Goal: Communication & Community: Answer question/provide support

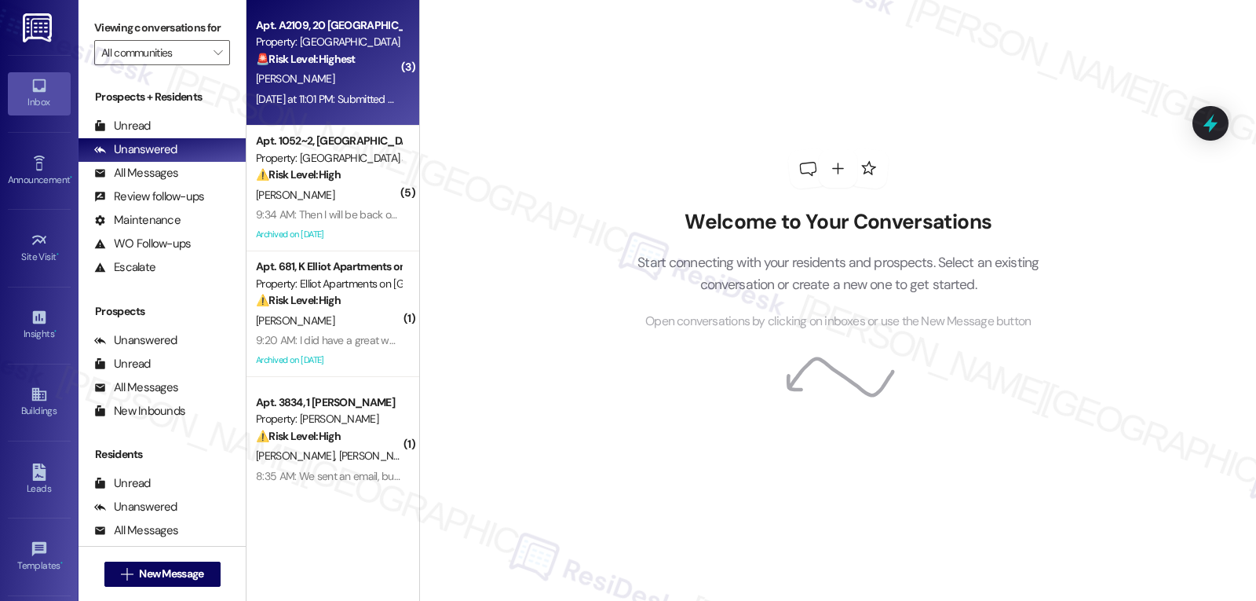
click at [285, 82] on span "[PERSON_NAME]" at bounding box center [295, 78] width 79 height 14
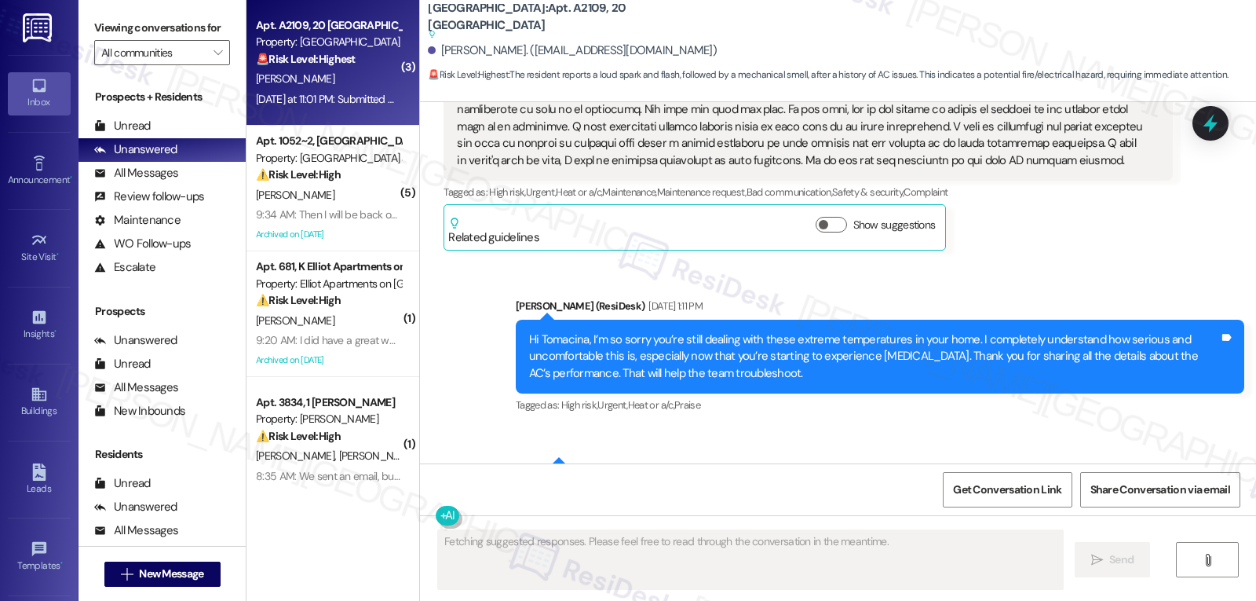
scroll to position [10731, 0]
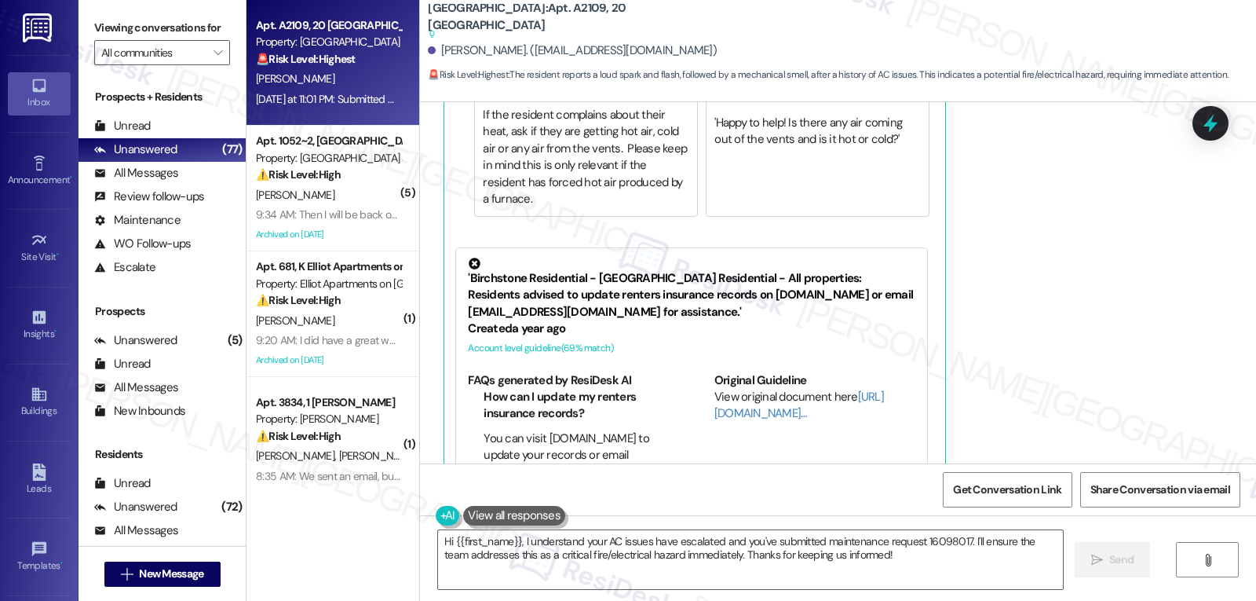
click at [694, 508] on div "Get Conversation Link Share Conversation via email" at bounding box center [838, 489] width 836 height 52
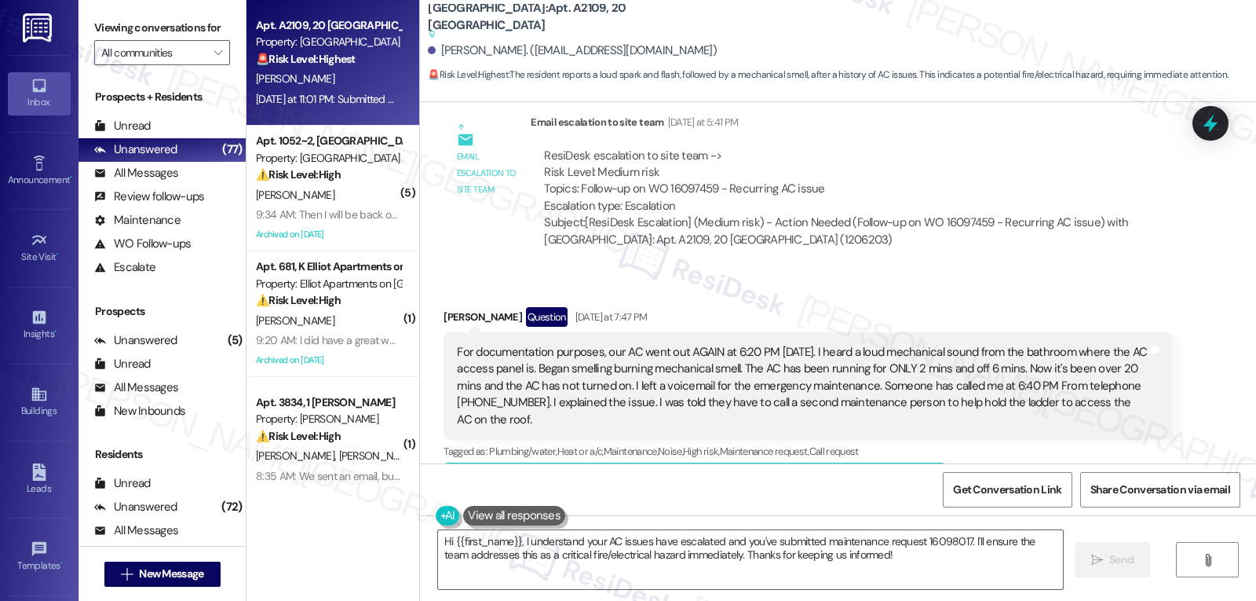
scroll to position [9945, 0]
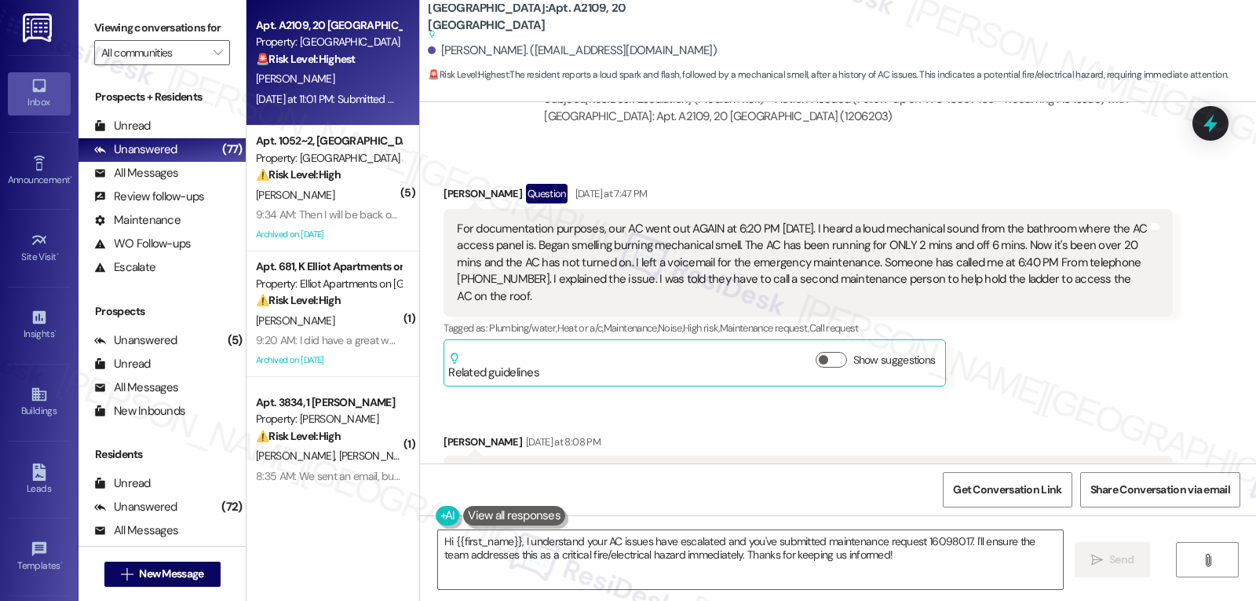
drag, startPoint x: 431, startPoint y: 196, endPoint x: 447, endPoint y: 205, distance: 17.9
click at [586, 311] on div "Received via SMS [PERSON_NAME] Question [DATE] at 7:47 PM For documentation pur…" at bounding box center [808, 285] width 752 height 226
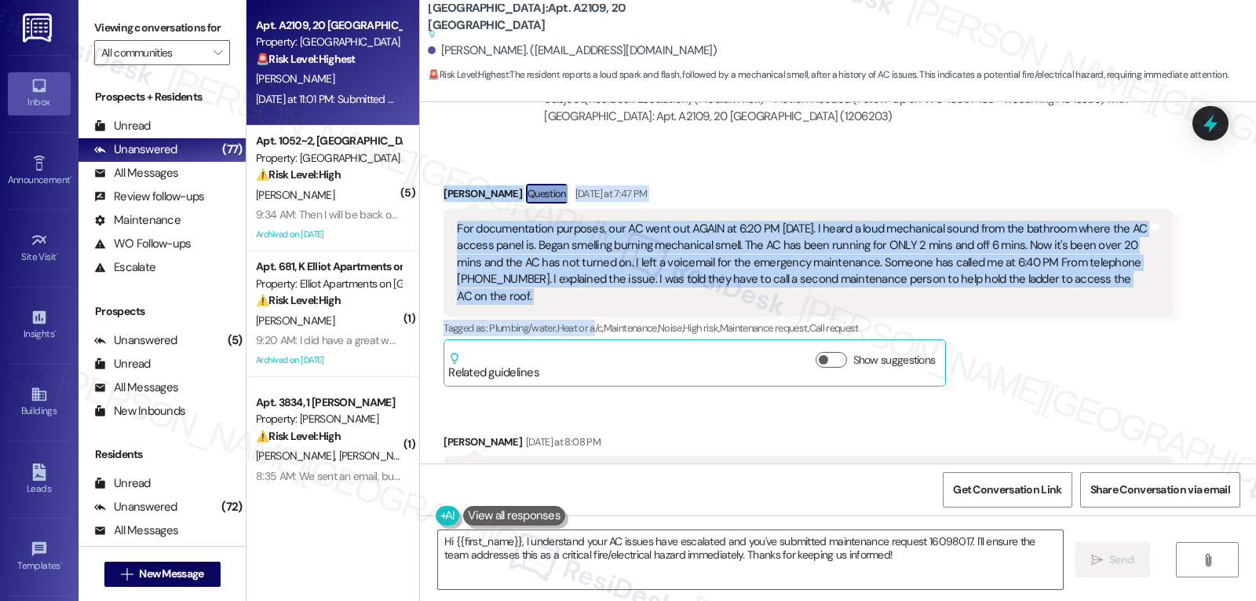
click at [773, 188] on div "[PERSON_NAME] Question [DATE] at 7:47 PM" at bounding box center [808, 196] width 729 height 25
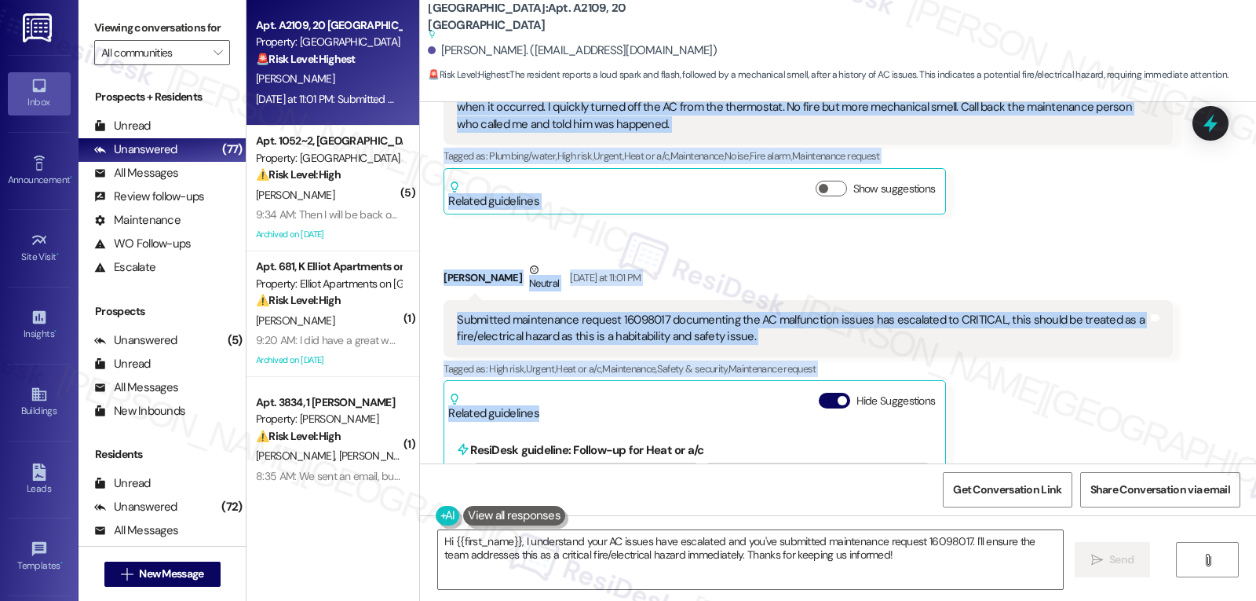
scroll to position [10417, 0]
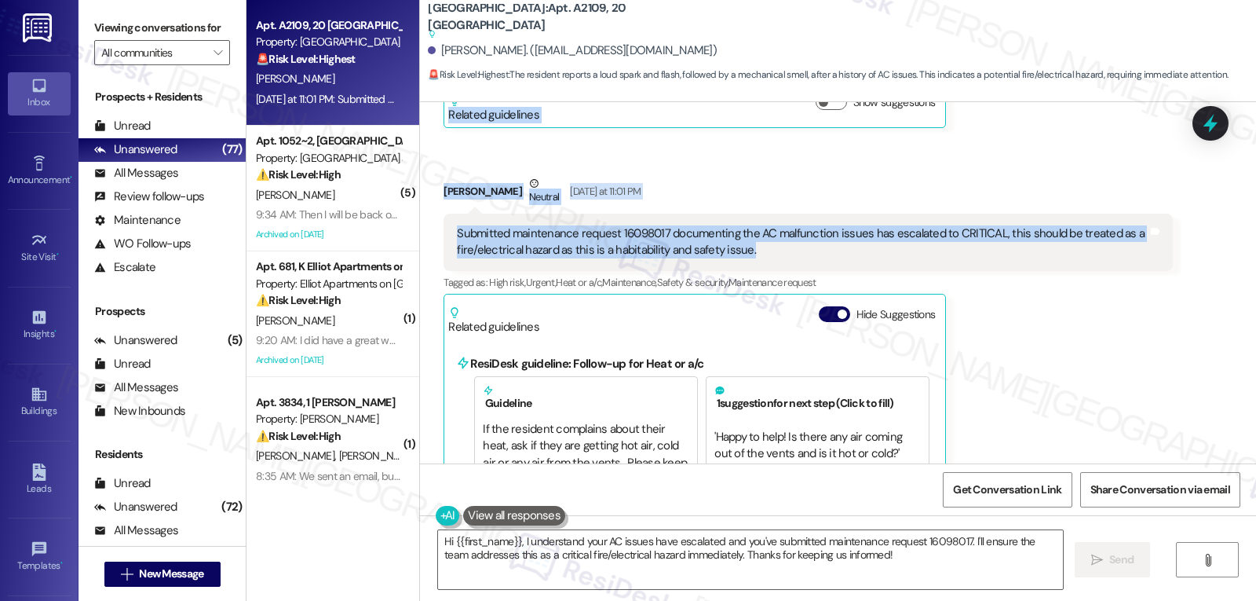
drag, startPoint x: 430, startPoint y: 188, endPoint x: 903, endPoint y: 244, distance: 476.0
click at [903, 244] on div "Received via SMS [PERSON_NAME] Question [DATE] at 7:47 PM For documentation pur…" at bounding box center [838, 243] width 836 height 1133
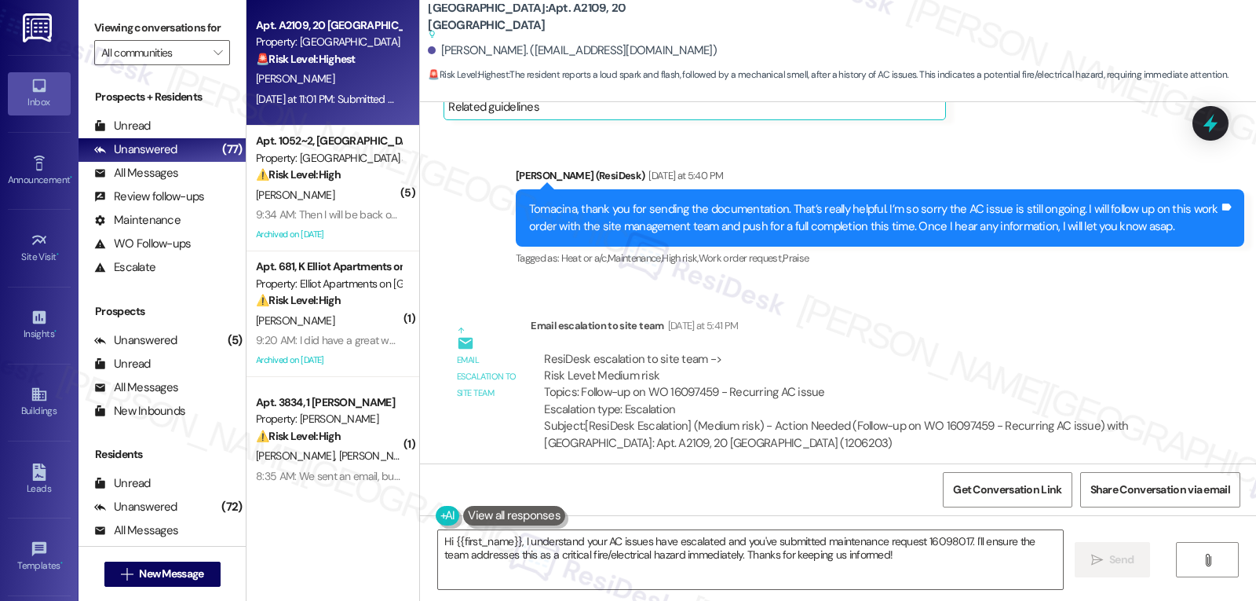
scroll to position [9776, 0]
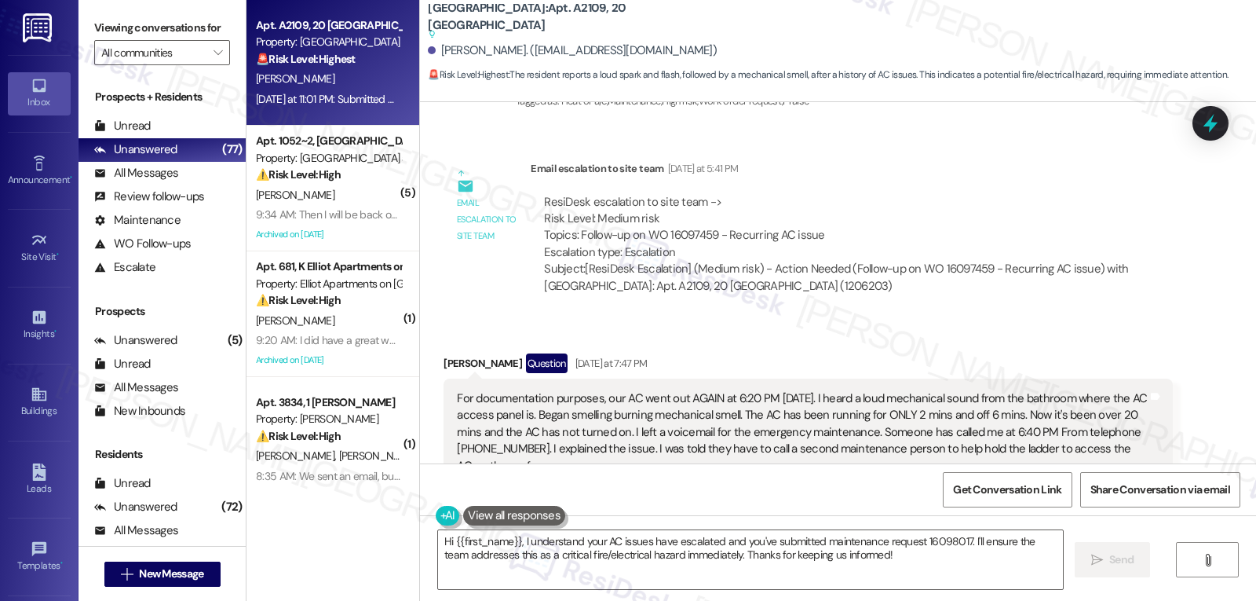
click at [894, 307] on div "Email escalation to site team Email escalation to site team [DATE] at 5:41 PM R…" at bounding box center [808, 233] width 752 height 170
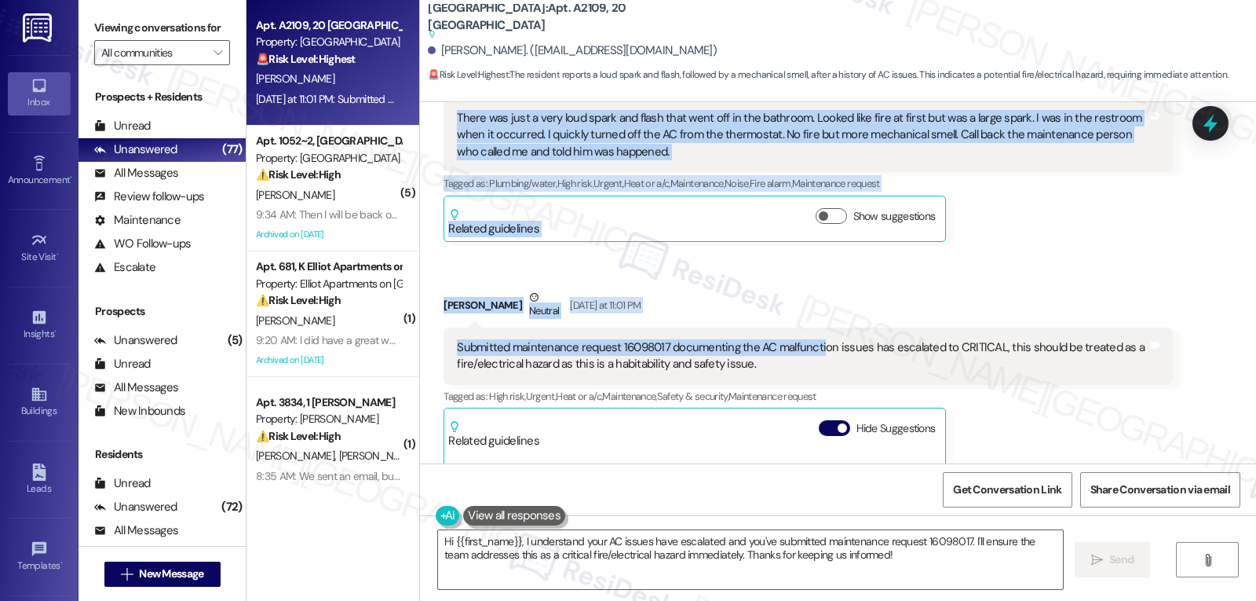
scroll to position [10247, 0]
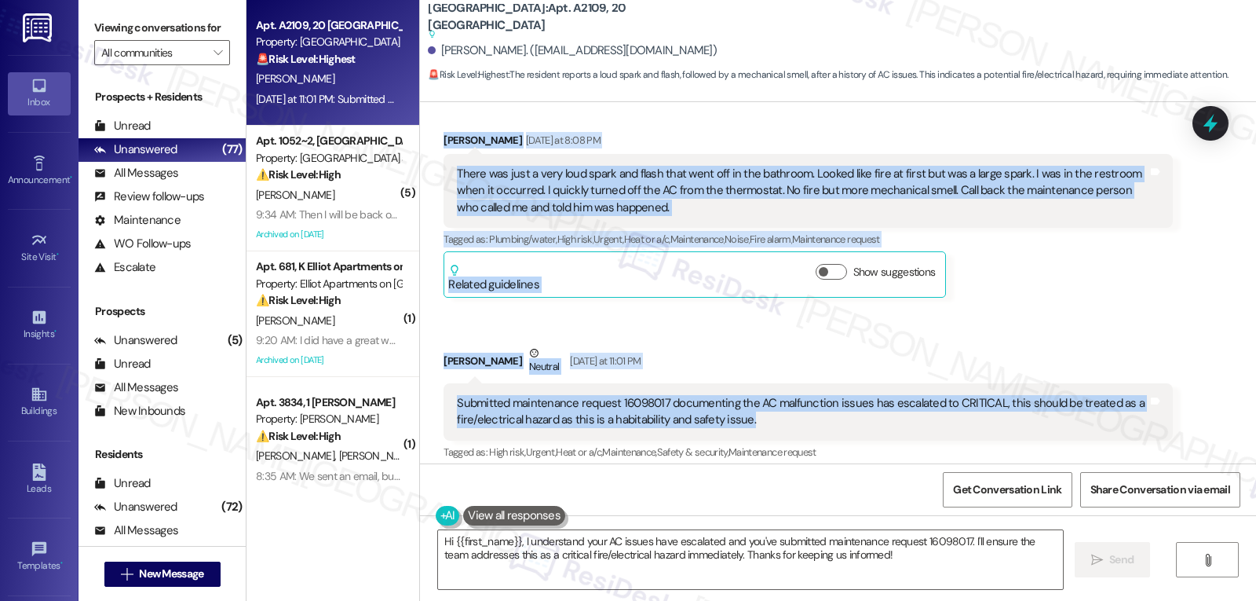
drag, startPoint x: 432, startPoint y: 363, endPoint x: 825, endPoint y: 404, distance: 395.6
click at [825, 404] on div "Received via SMS [PERSON_NAME] Question [DATE] at 7:47 PM For documentation pur…" at bounding box center [838, 413] width 836 height 1133
copy div "[PERSON_NAME] Question [DATE] at 7:47 PM For documentation purposes, our AC wen…"
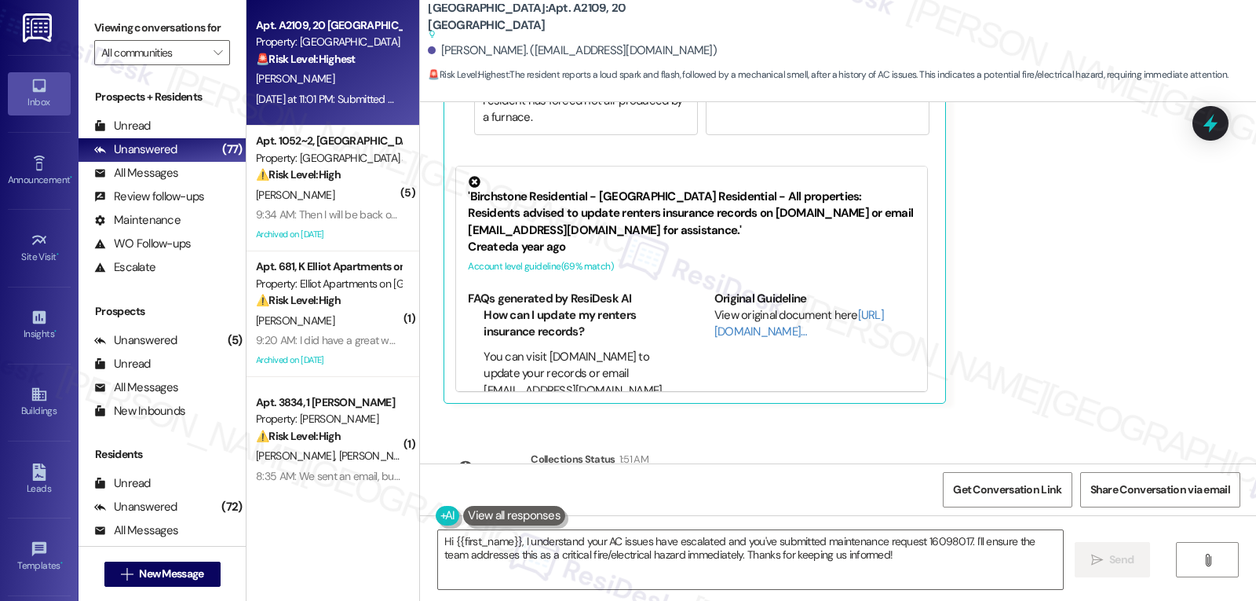
scroll to position [10875, 0]
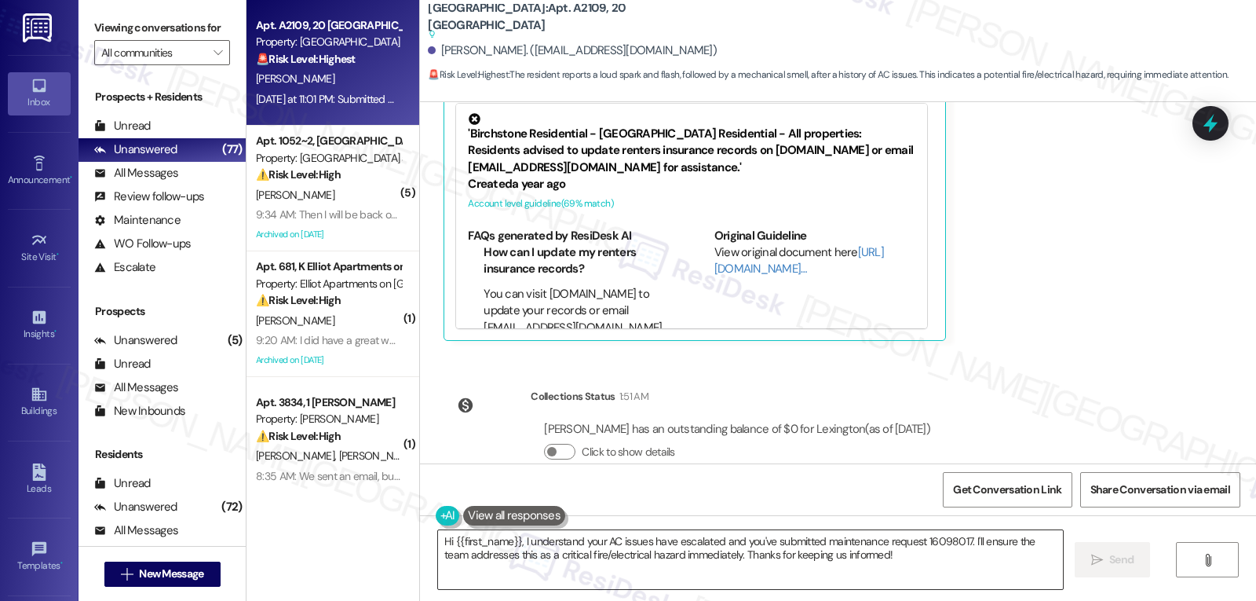
click at [594, 557] on textarea "Hi {{first_name}}, I understand your AC issues have escalated and you've submit…" at bounding box center [750, 559] width 625 height 59
paste textarea "Tomacina, thank you for keeping us updated and for documenting everything so cl…"
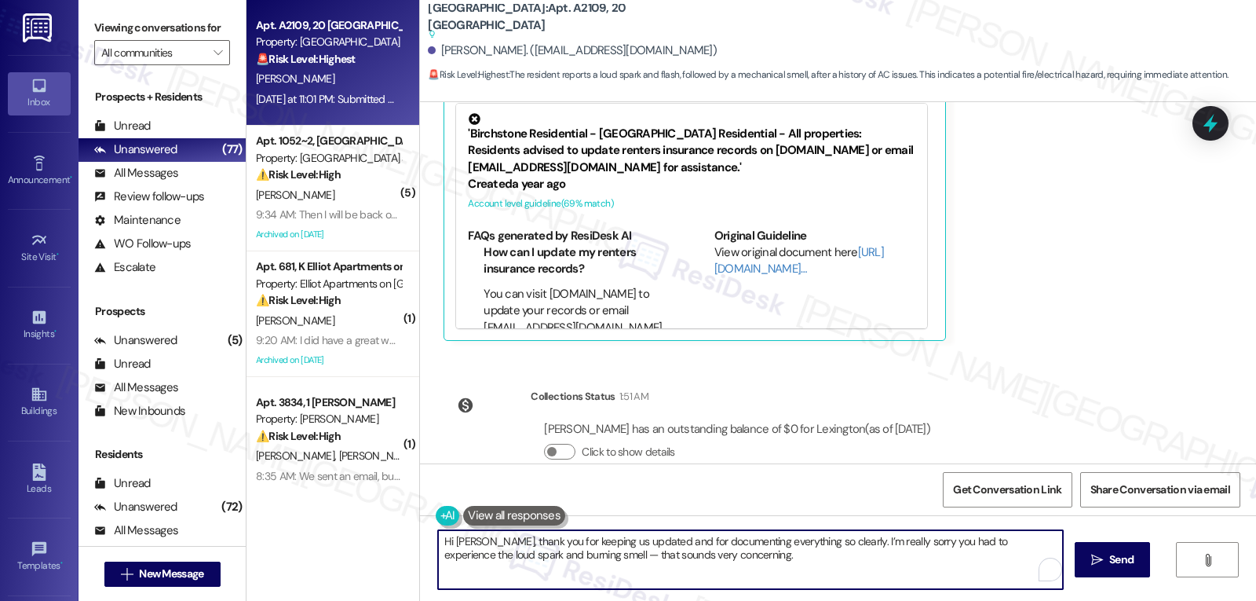
click at [555, 558] on textarea "Hi [PERSON_NAME], thank you for keeping us updated and for documenting everythi…" at bounding box center [750, 559] width 625 height 59
type textarea "Hi [PERSON_NAME], thank you for keeping us updated and for documenting everythi…"
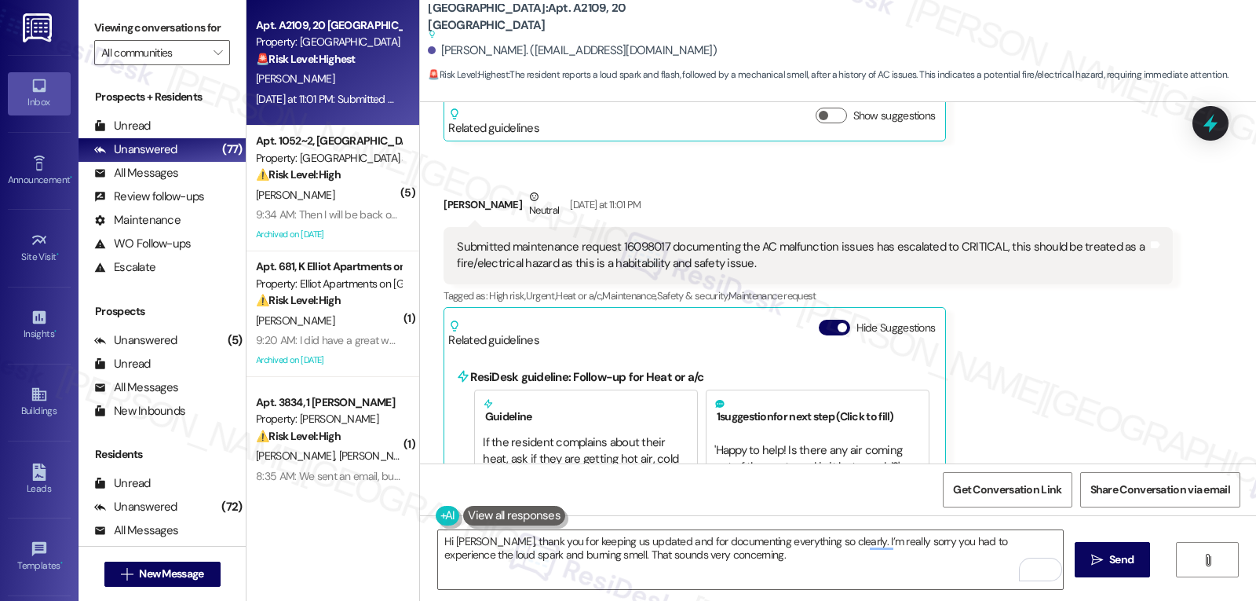
scroll to position [10404, 0]
click at [819, 319] on button "Hide Suggestions" at bounding box center [834, 327] width 31 height 16
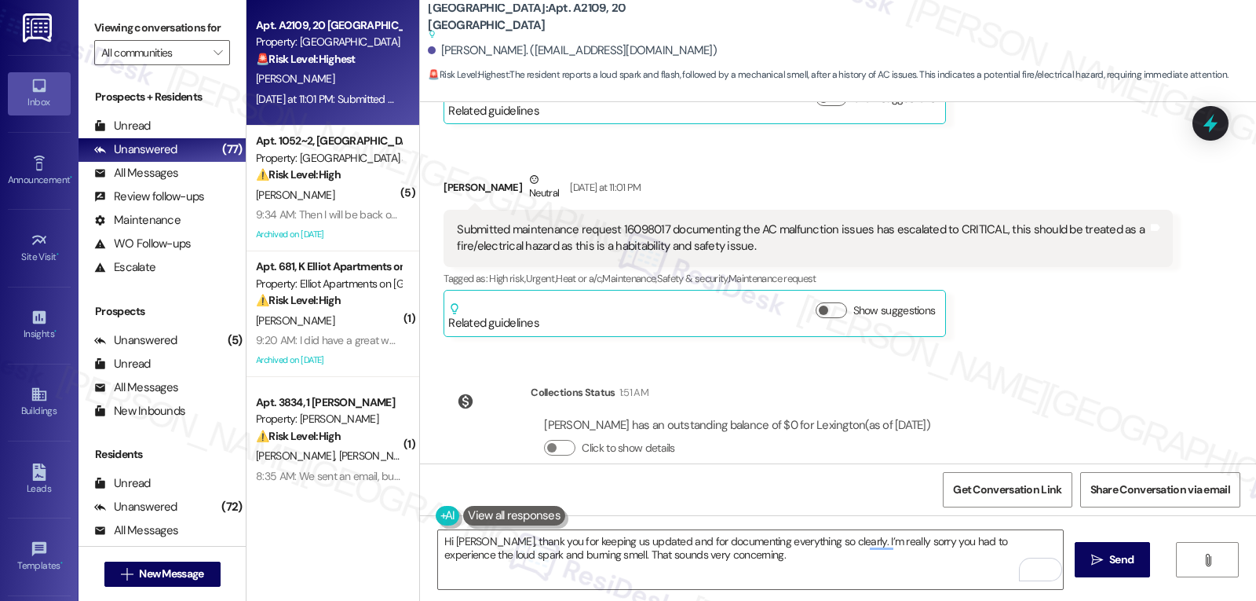
scroll to position [10434, 0]
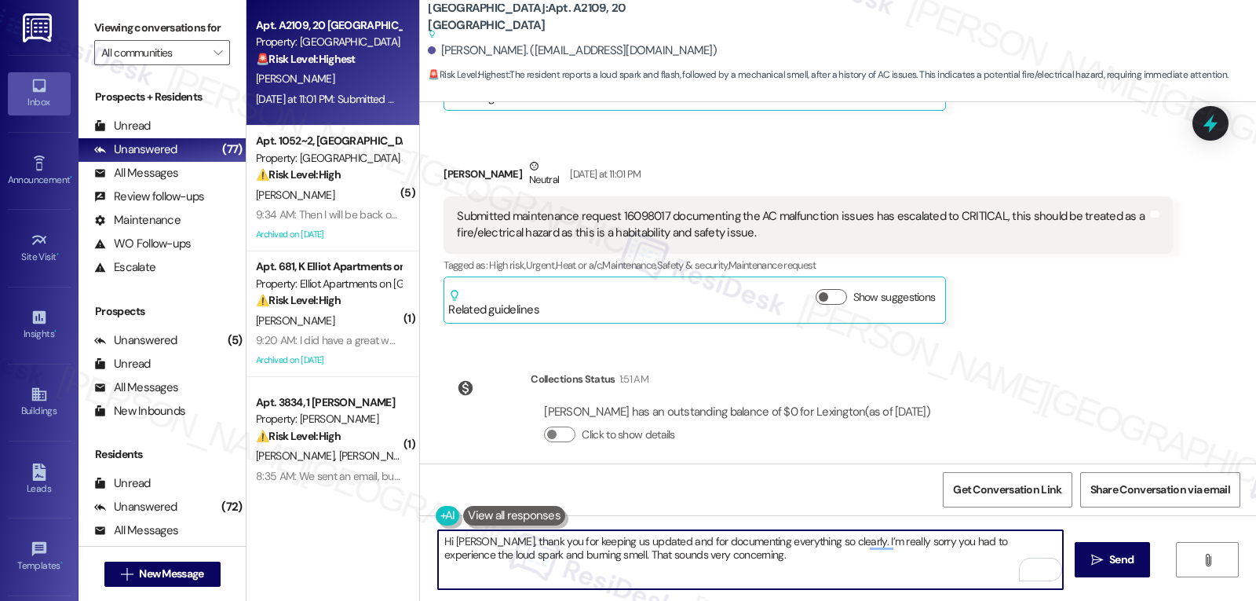
click at [768, 558] on textarea "Hi [PERSON_NAME], thank you for keeping us updated and for documenting everythi…" at bounding box center [750, 559] width 625 height 59
paste textarea "— t"
click at [548, 557] on textarea "Hi [PERSON_NAME], thank you for keeping us updated and for documenting everythi…" at bounding box center [750, 559] width 625 height 59
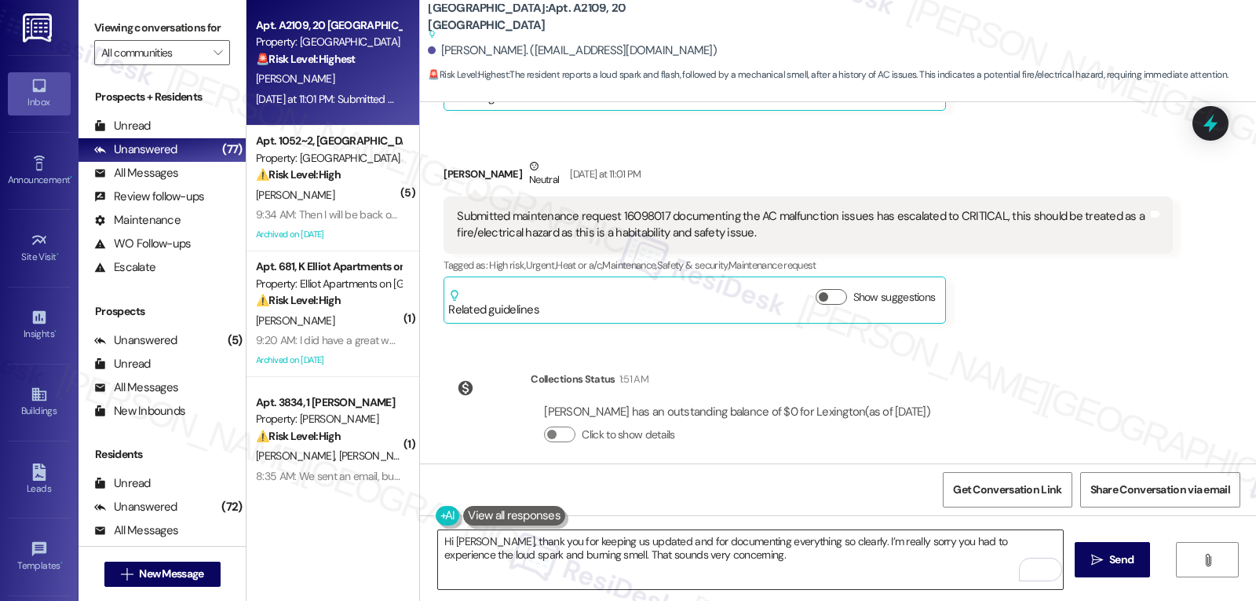
click at [769, 565] on textarea "Hi [PERSON_NAME], thank you for keeping us updated and for documenting everythi…" at bounding box center [750, 559] width 625 height 59
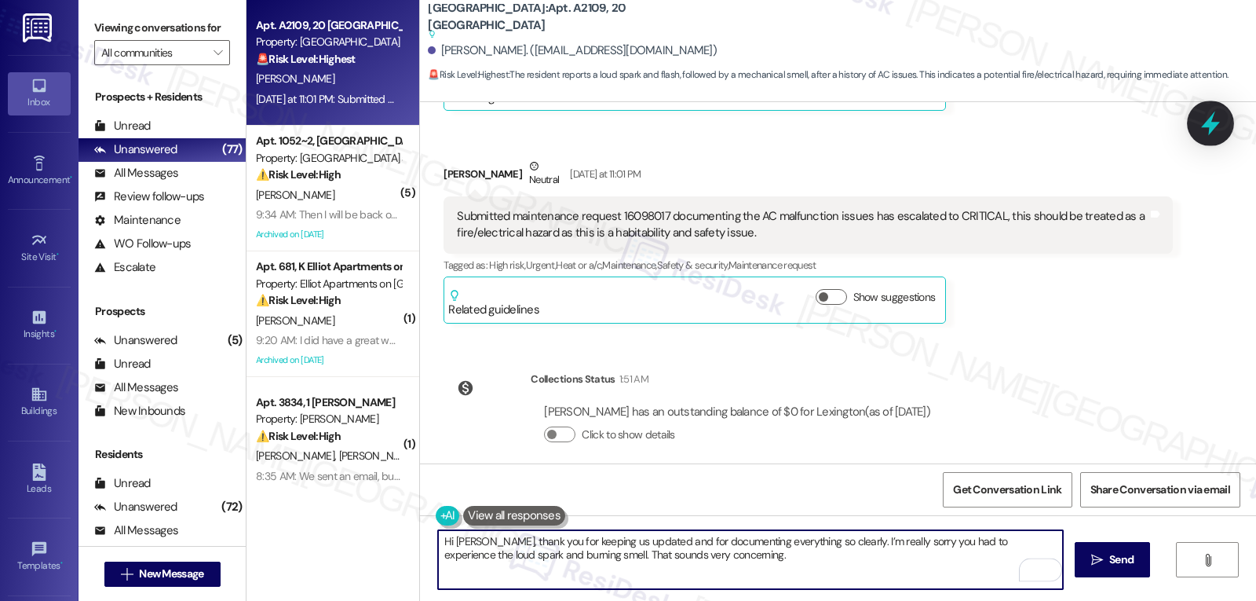
type textarea "Hi [PERSON_NAME], thank you for keeping us updated and for documenting everythi…"
click at [1210, 124] on icon at bounding box center [1210, 124] width 19 height 24
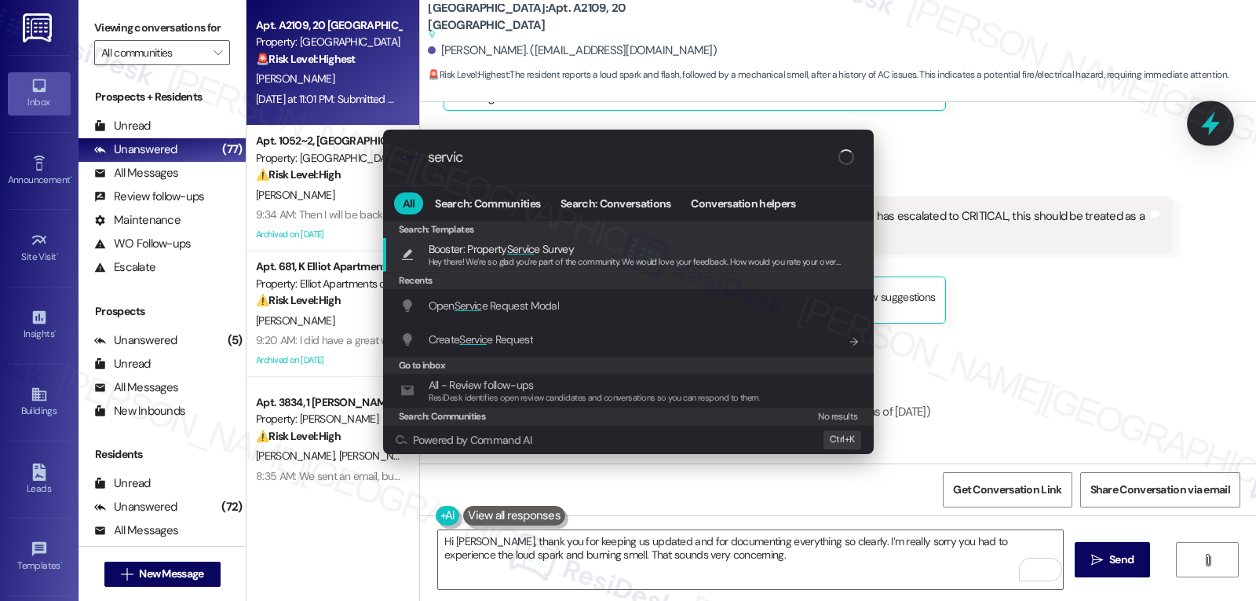
type input "service"
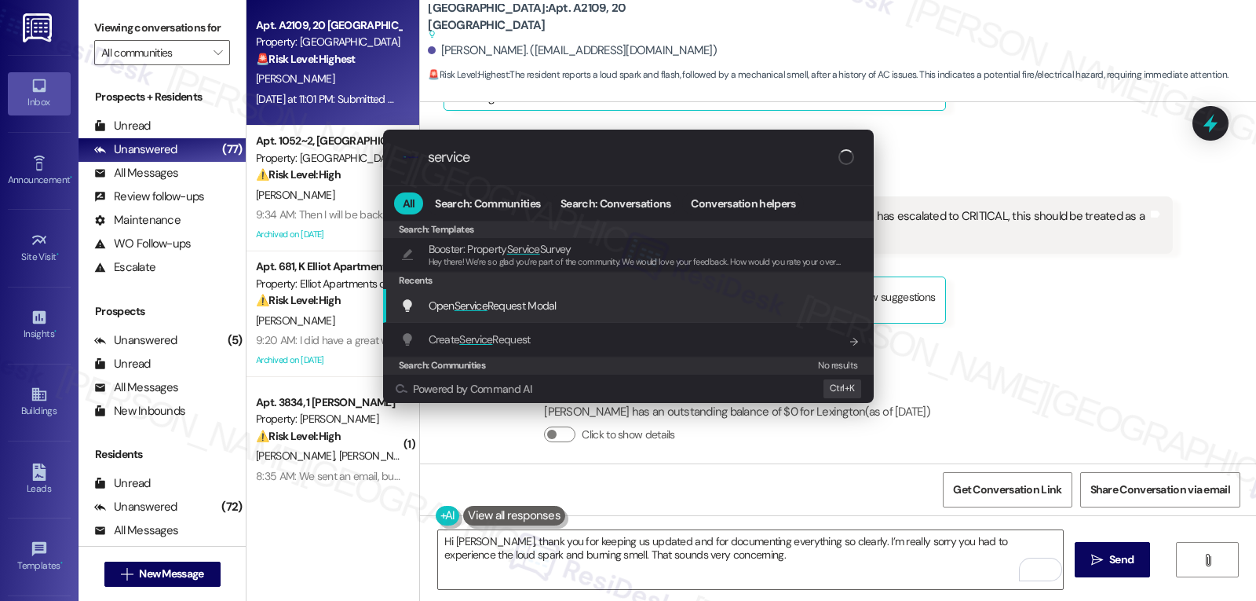
click at [453, 299] on span "Open Service Request Modal" at bounding box center [493, 305] width 128 height 14
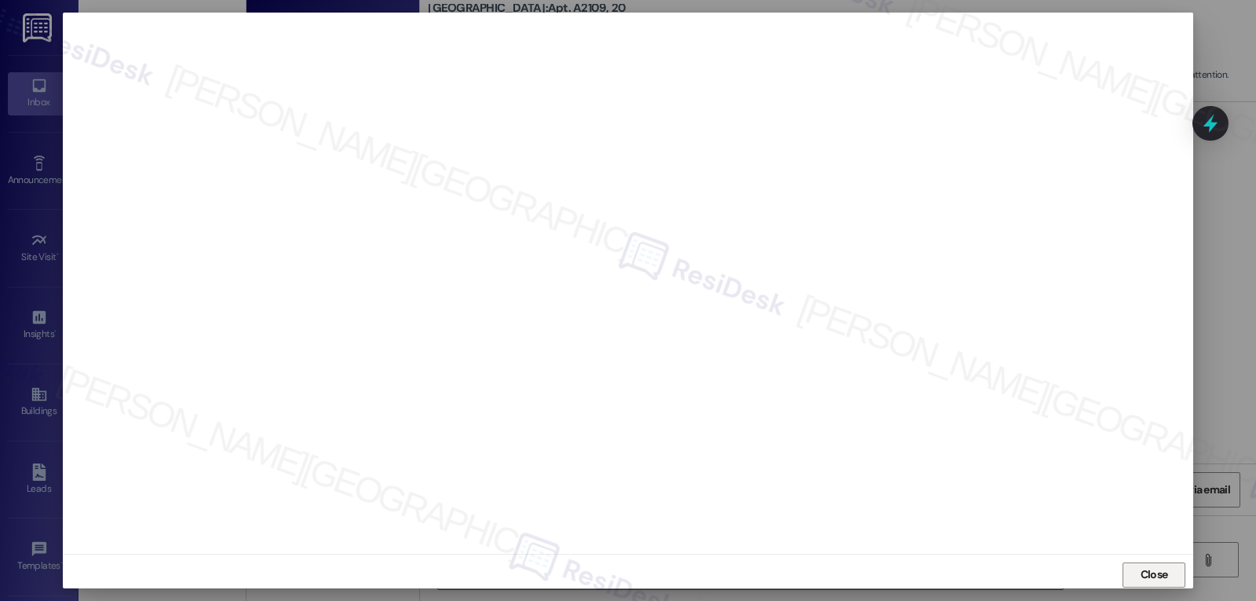
click at [1142, 565] on span "Close" at bounding box center [1155, 575] width 34 height 24
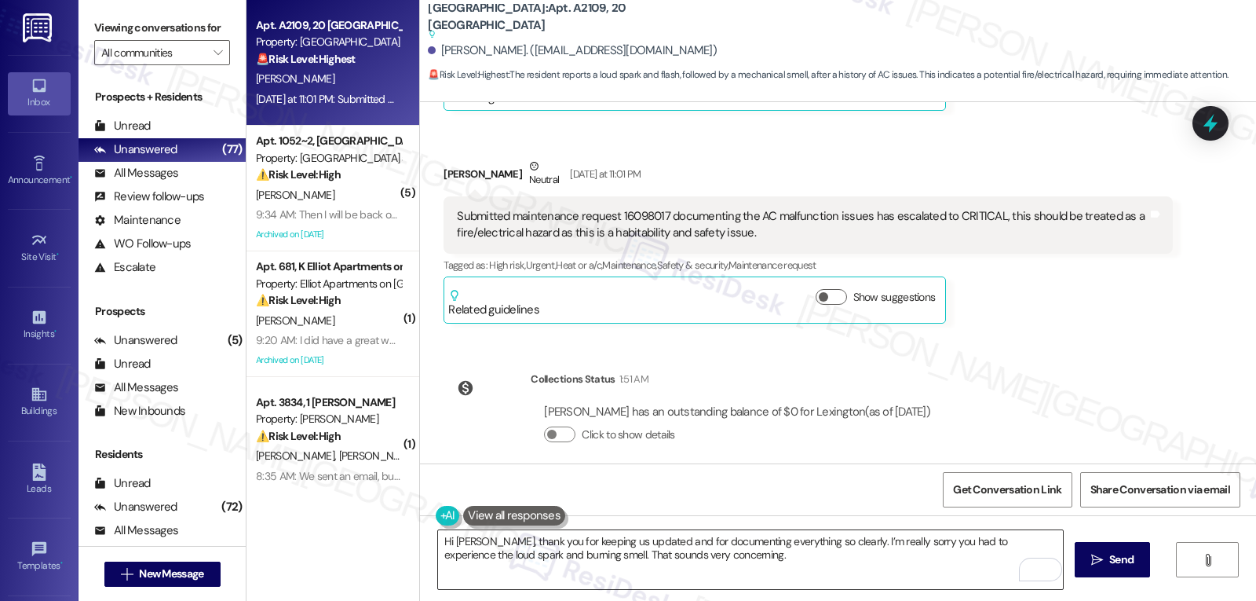
click at [770, 572] on textarea "Hi [PERSON_NAME], thank you for keeping us updated and for documenting everythi…" at bounding box center [750, 559] width 625 height 59
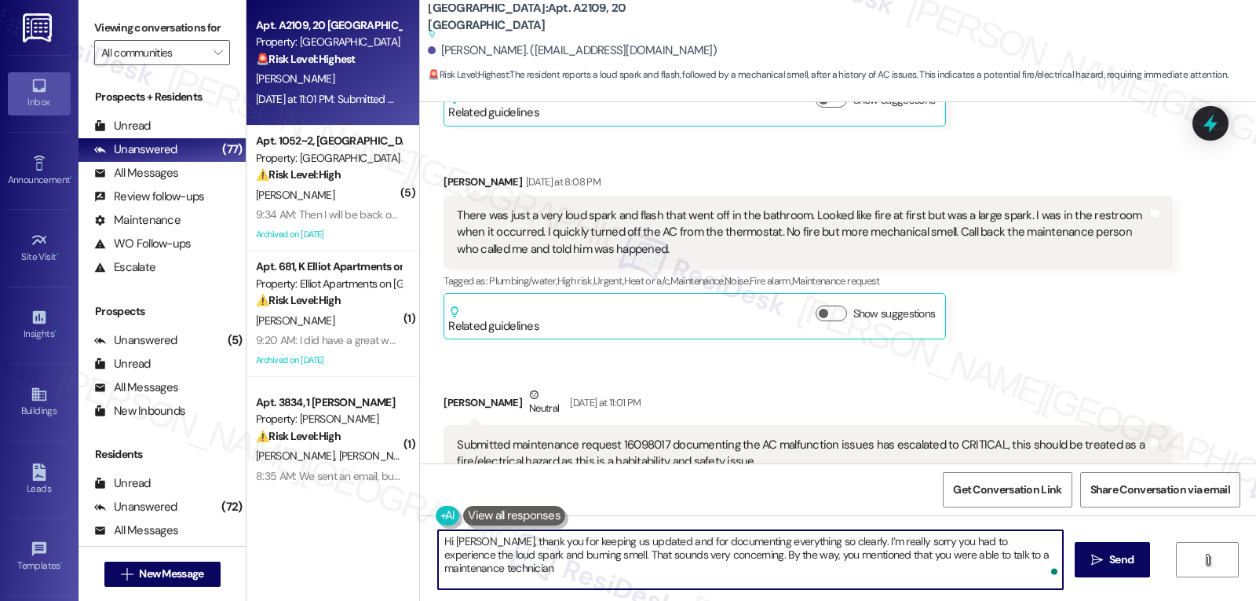
scroll to position [10120, 0]
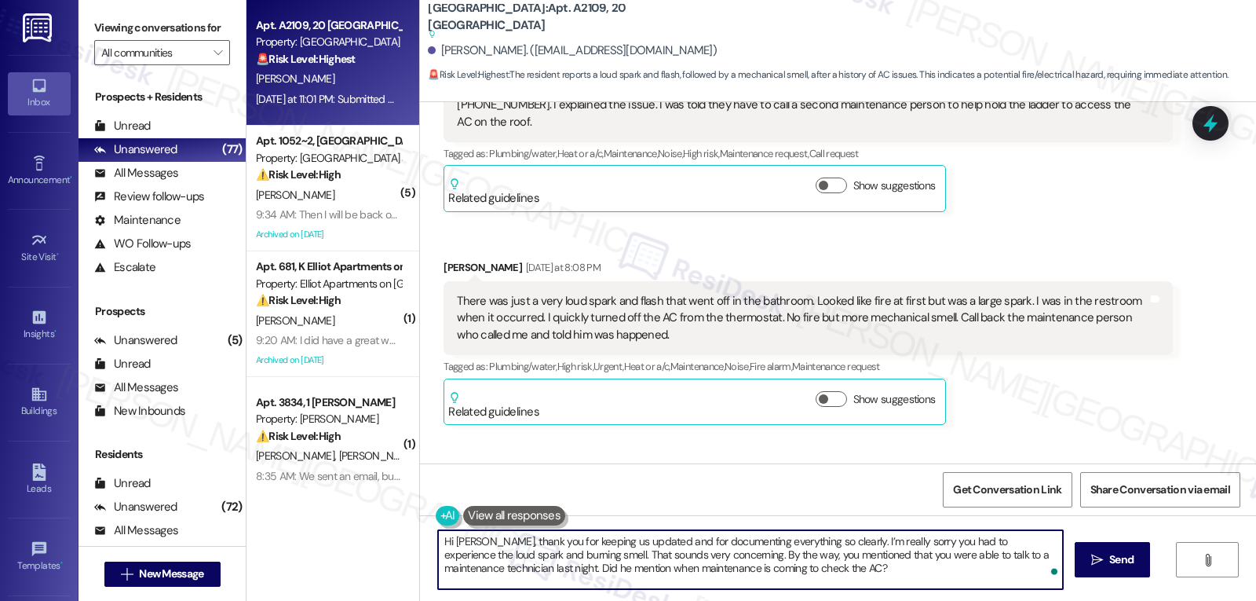
type textarea "Hi [PERSON_NAME], thank you for keeping us updated and for documenting everythi…"
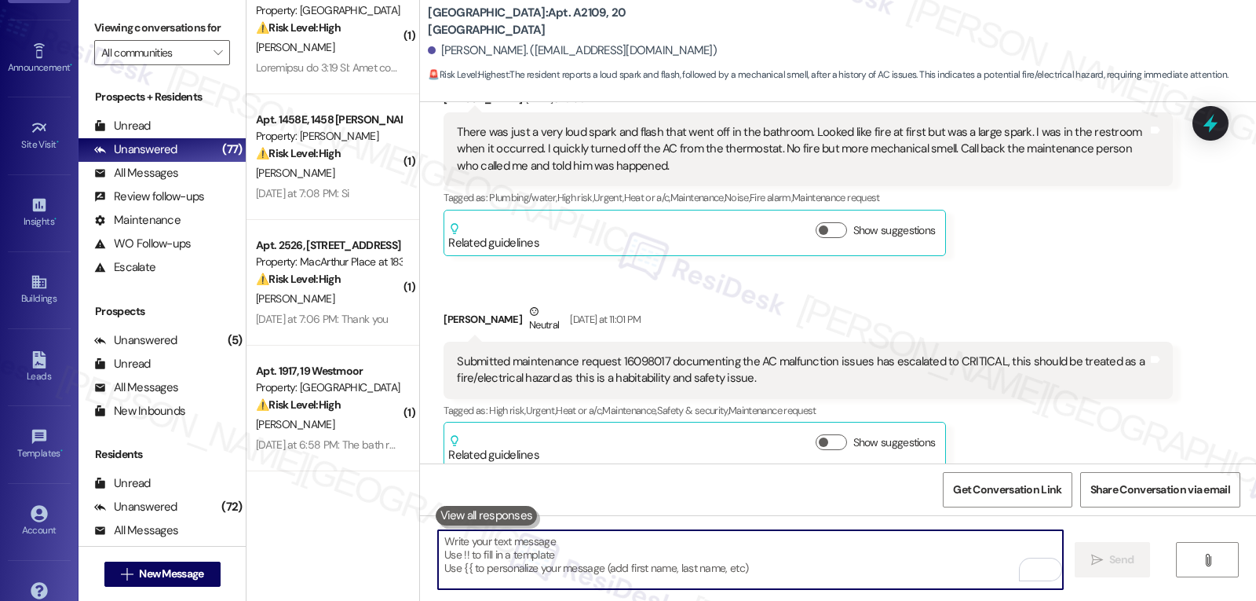
scroll to position [148, 0]
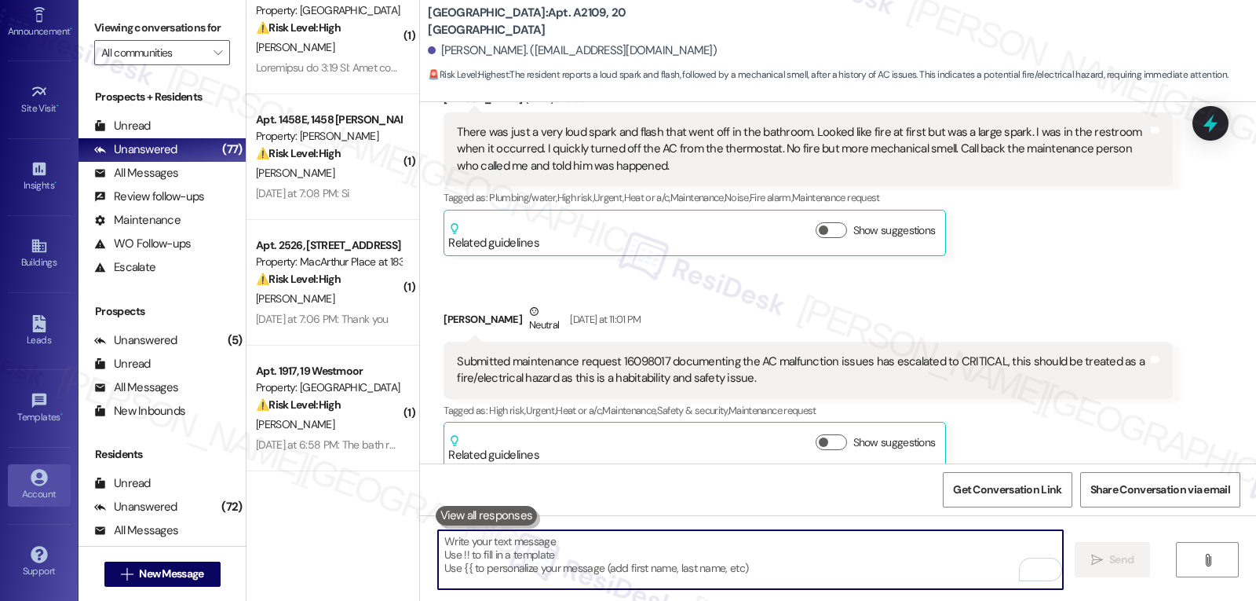
click at [33, 490] on div "Account" at bounding box center [39, 494] width 79 height 16
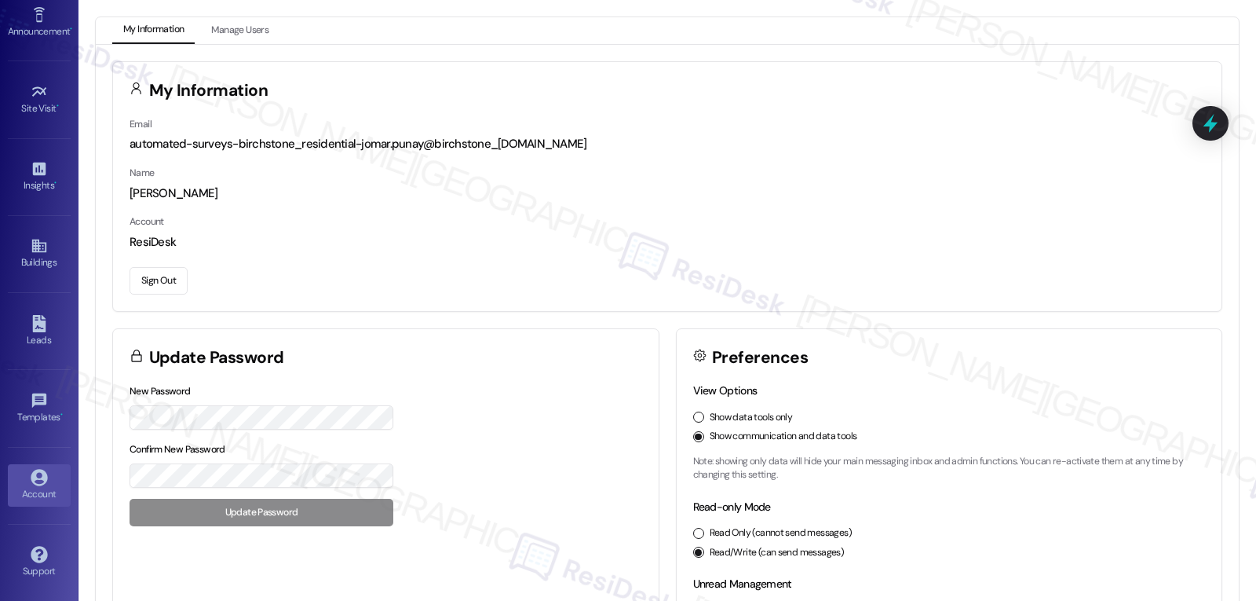
click at [141, 285] on button "Sign Out" at bounding box center [159, 280] width 58 height 27
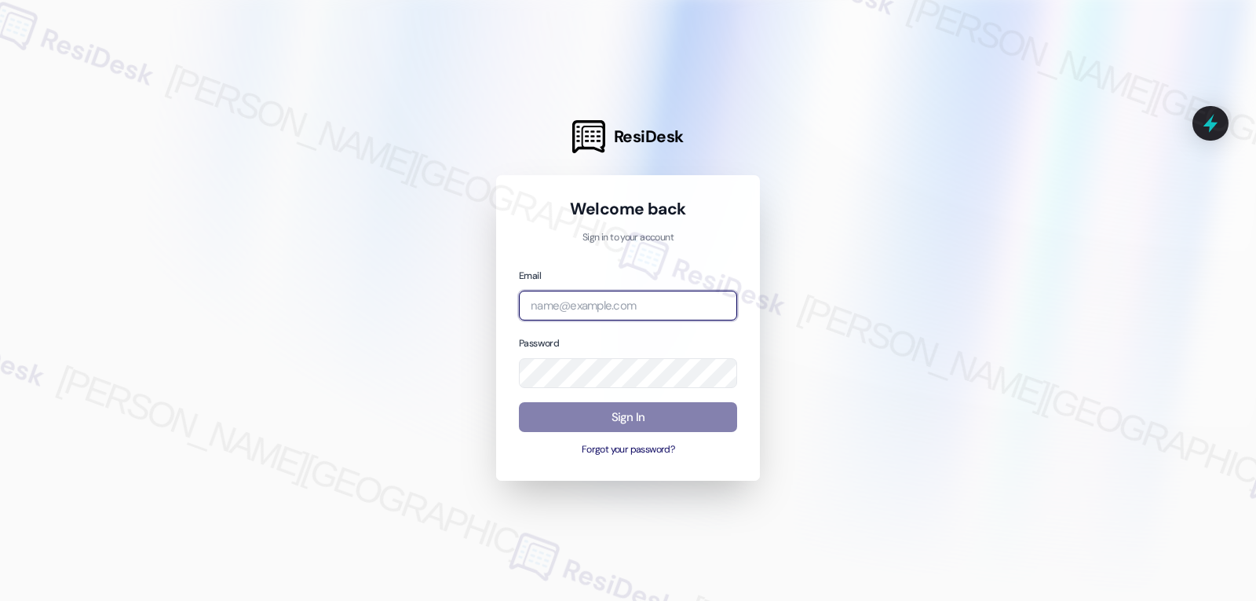
drag, startPoint x: 580, startPoint y: 308, endPoint x: 983, endPoint y: 300, distance: 402.9
click at [580, 308] on input "email" at bounding box center [628, 306] width 218 height 31
click at [607, 308] on input "email" at bounding box center [628, 306] width 218 height 31
paste input "[EMAIL_ADDRESS][DOMAIN_NAME]"
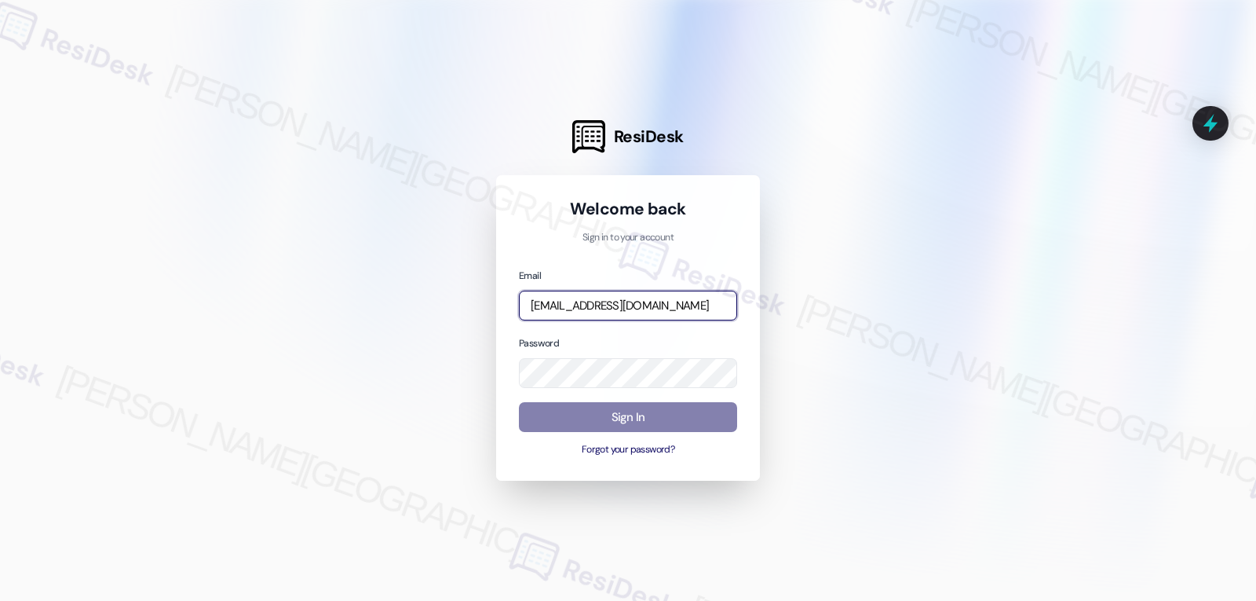
type input "[EMAIL_ADDRESS][DOMAIN_NAME]"
click at [557, 249] on div "Welcome back Sign in to your account Email [EMAIL_ADDRESS][DOMAIN_NAME] Passwor…" at bounding box center [628, 328] width 218 height 260
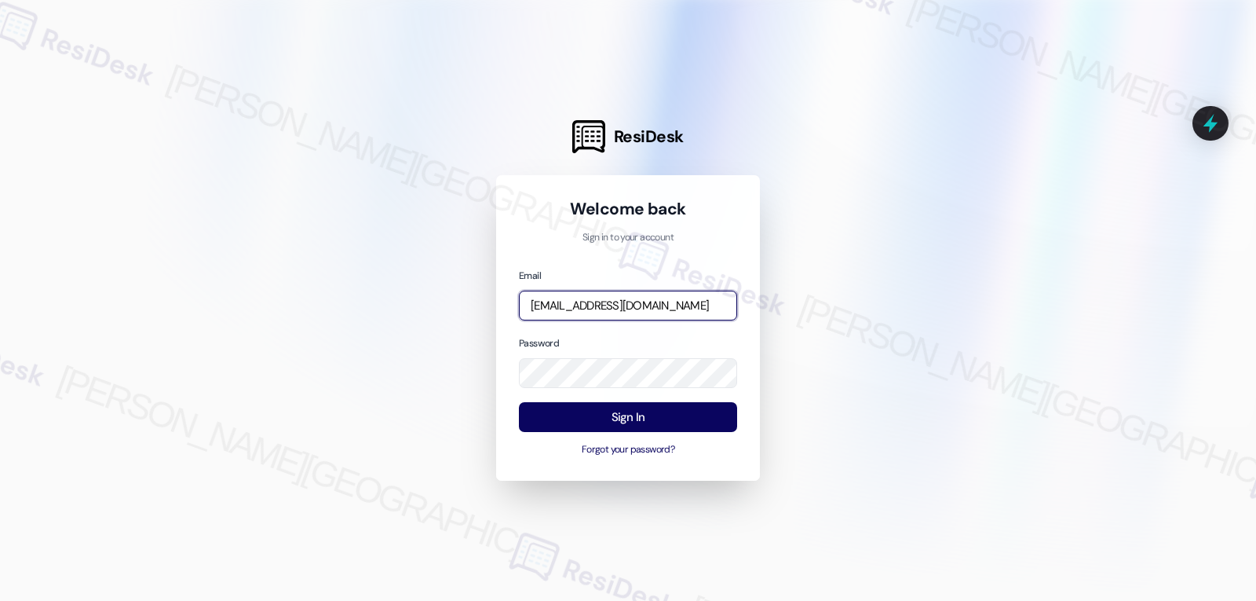
click at [637, 313] on input "[EMAIL_ADDRESS][DOMAIN_NAME]" at bounding box center [628, 306] width 218 height 31
drag, startPoint x: 879, startPoint y: 258, endPoint x: 824, endPoint y: 318, distance: 81.7
click at [879, 257] on div at bounding box center [628, 300] width 1256 height 601
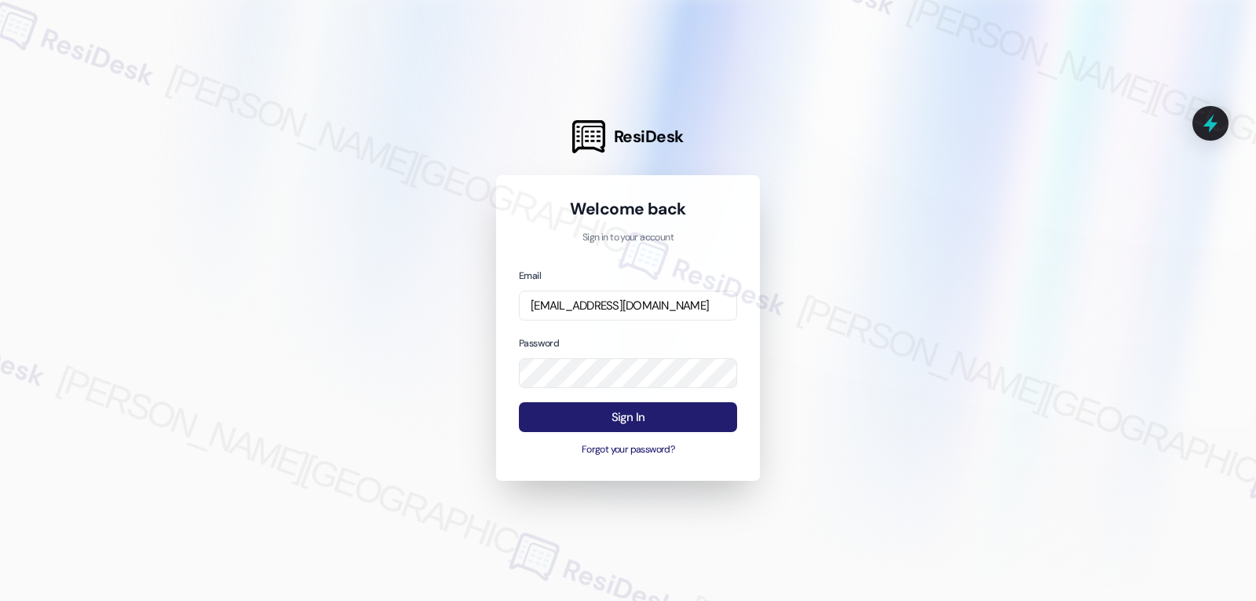
click at [590, 412] on button "Sign In" at bounding box center [628, 417] width 218 height 31
